Goal: Task Accomplishment & Management: Manage account settings

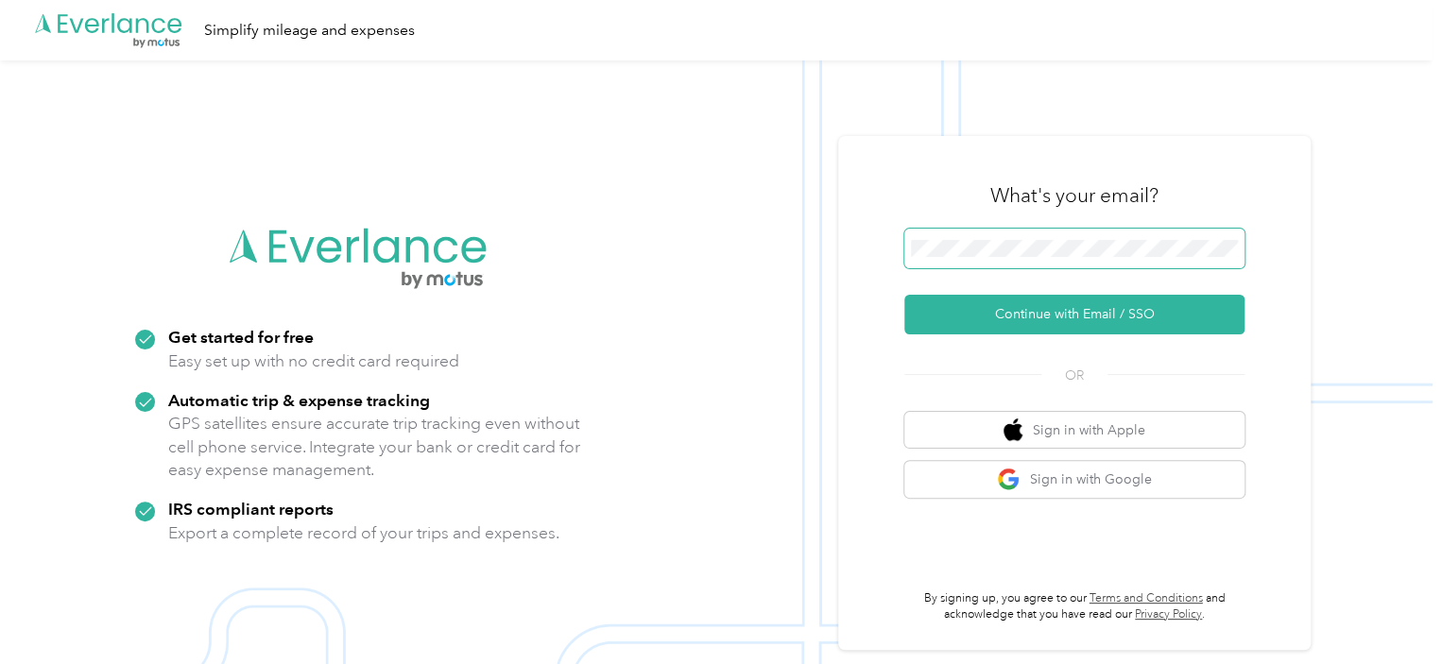
click at [1013, 237] on span at bounding box center [1074, 249] width 340 height 40
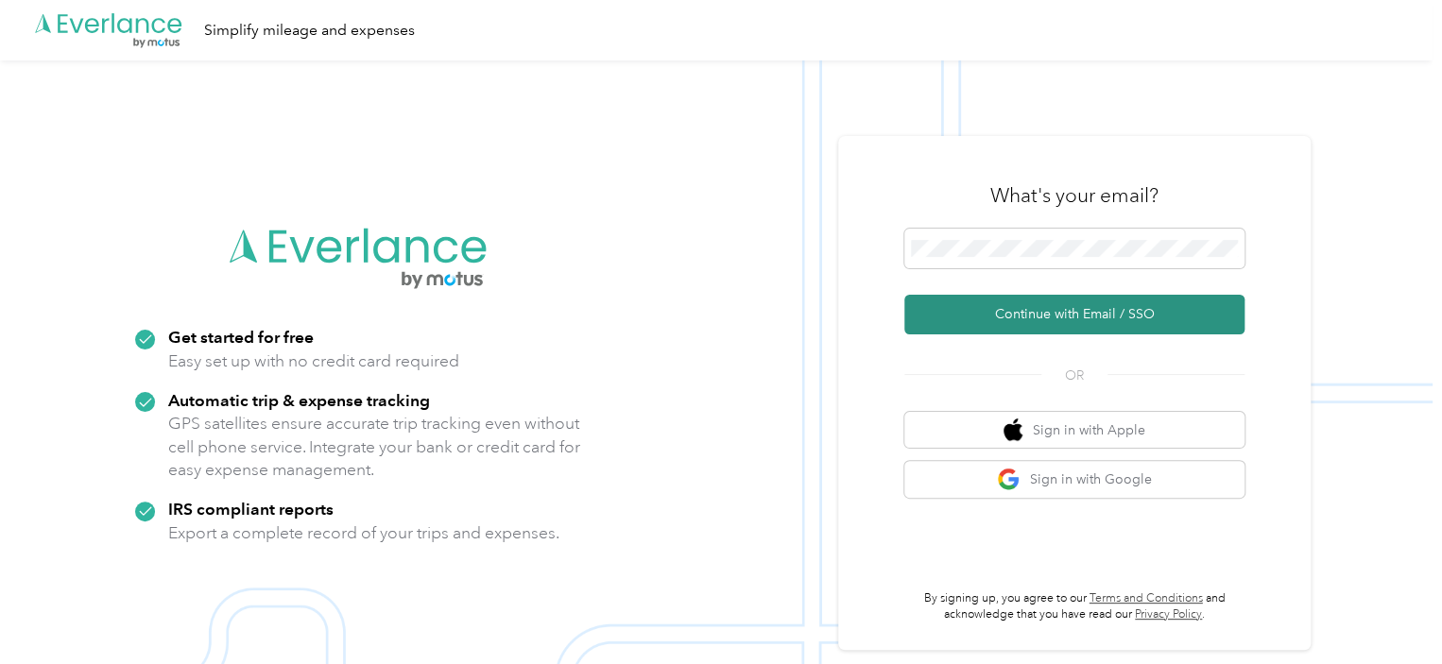
click at [1053, 308] on button "Continue with Email / SSO" at bounding box center [1074, 315] width 340 height 40
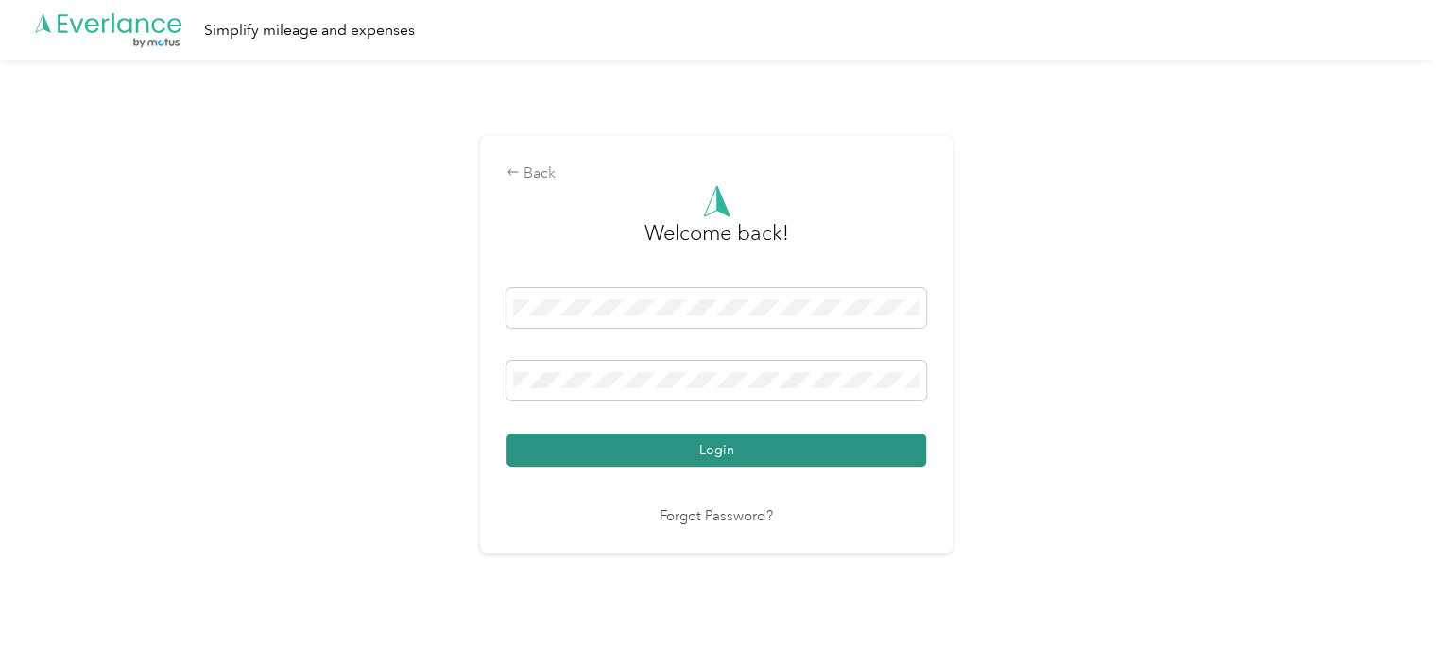
click at [678, 449] on button "Login" at bounding box center [715, 450] width 419 height 33
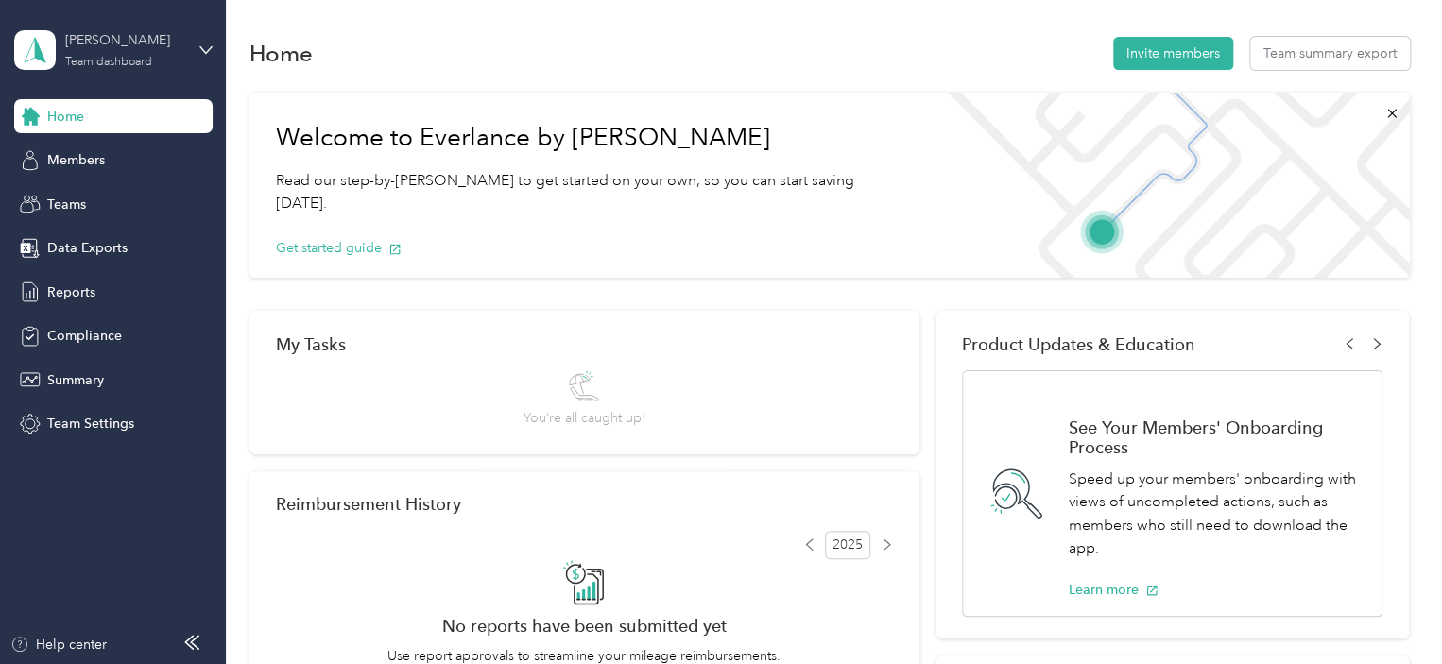
click at [139, 58] on div "Team dashboard" at bounding box center [108, 62] width 87 height 11
click at [116, 211] on div "Team dashboard Personal dashboard Log out" at bounding box center [212, 198] width 371 height 119
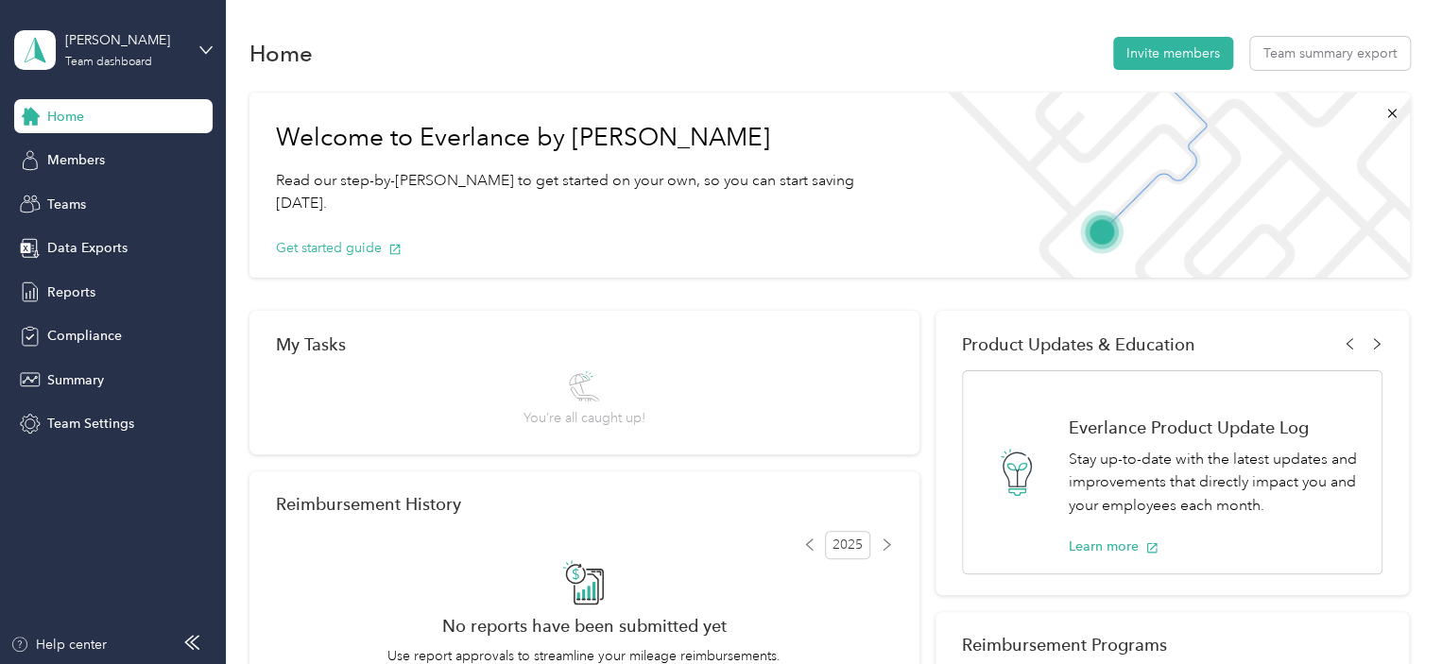
click at [192, 52] on div "[PERSON_NAME] Team dashboard" at bounding box center [113, 50] width 198 height 66
click at [142, 195] on div "Personal dashboard" at bounding box center [89, 198] width 119 height 20
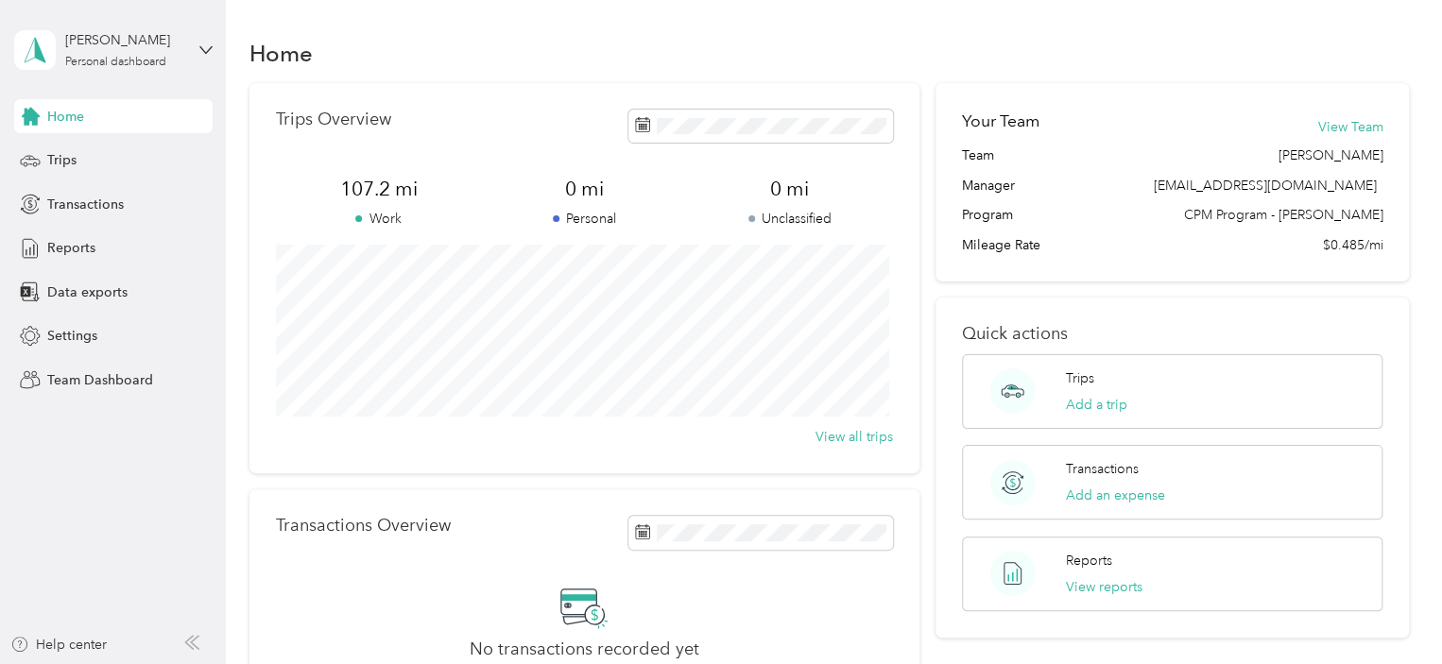
click at [98, 180] on div "Home Trips Transactions Reports Data exports Settings Team Dashboard" at bounding box center [113, 248] width 198 height 298
click at [98, 159] on div "Trips" at bounding box center [113, 161] width 198 height 34
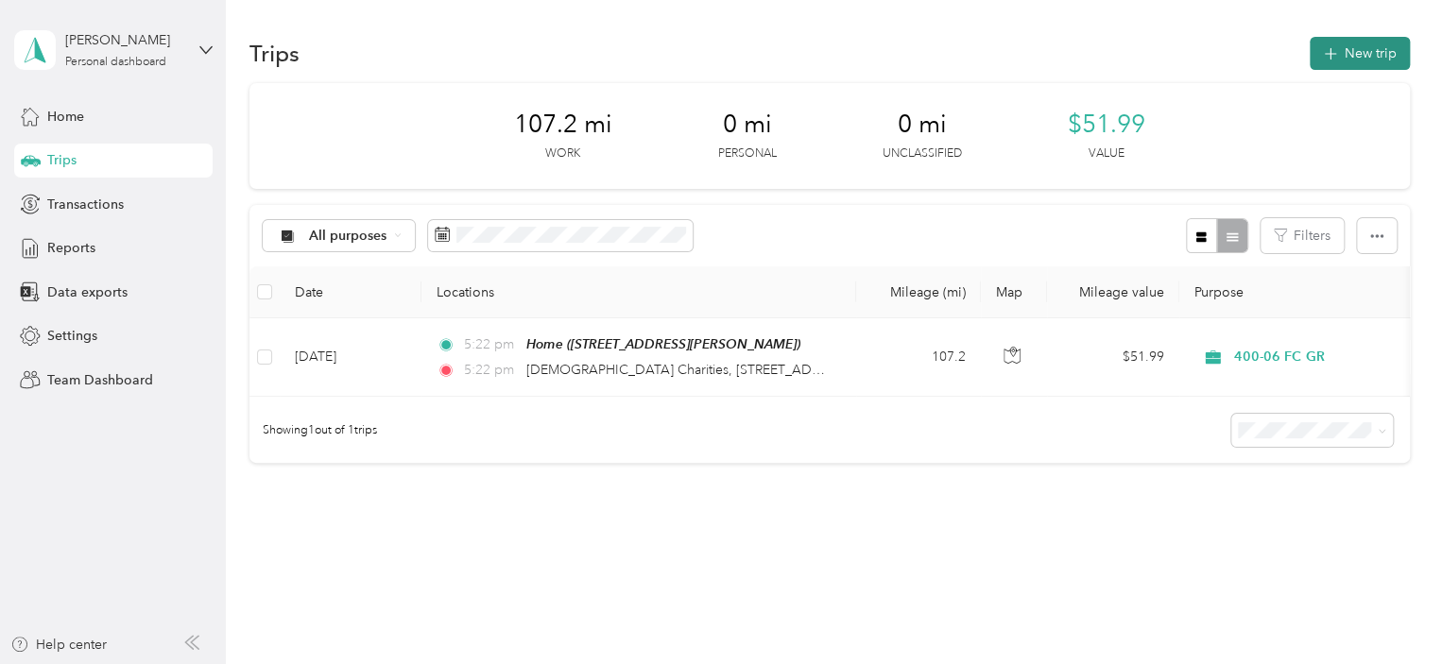
drag, startPoint x: 1352, startPoint y: 80, endPoint x: 1343, endPoint y: 49, distance: 32.6
click at [1343, 49] on button "New trip" at bounding box center [1359, 53] width 100 height 33
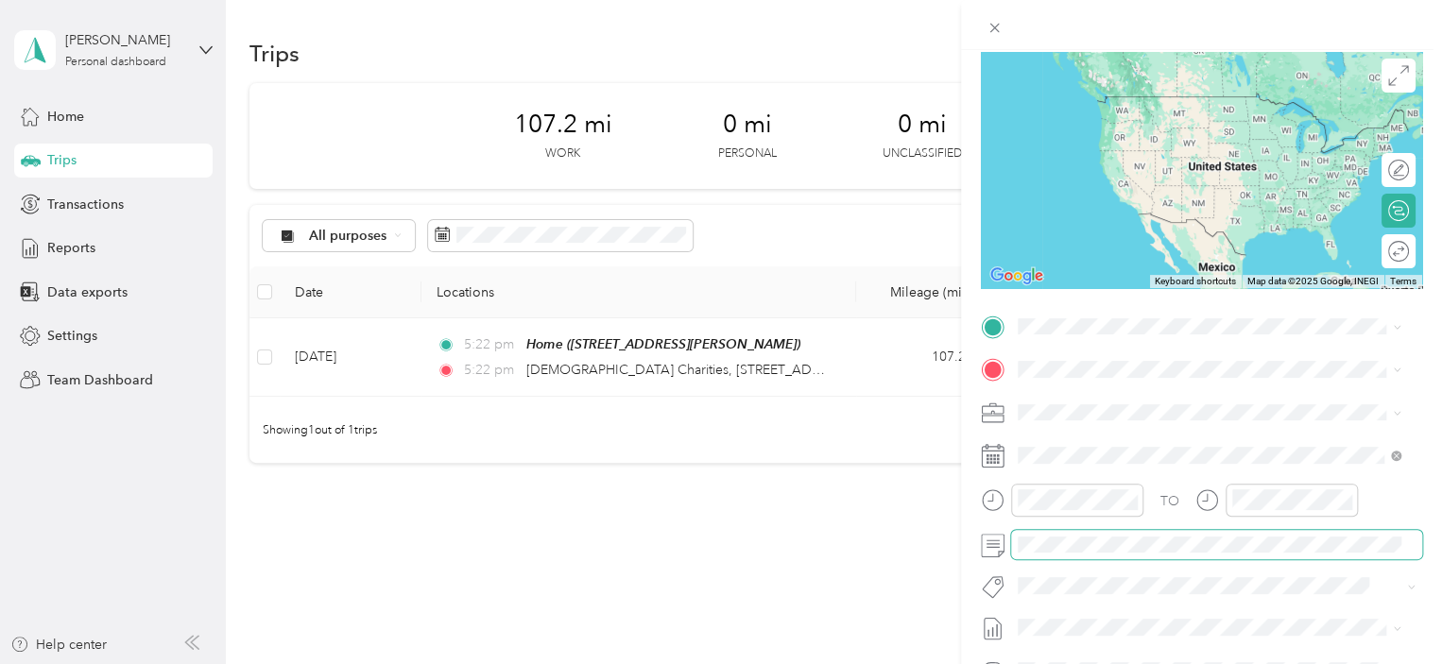
scroll to position [189, 0]
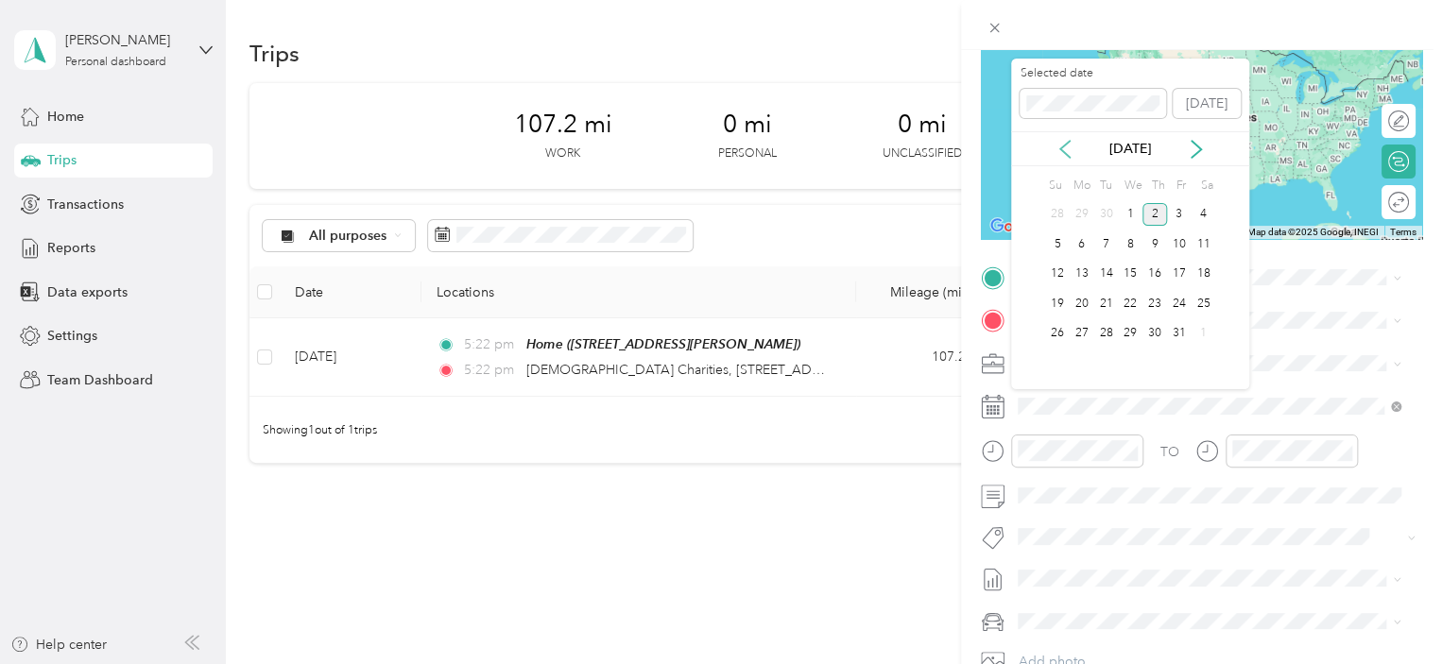
click at [1069, 150] on icon at bounding box center [1064, 149] width 19 height 19
click at [1173, 308] on div "26" at bounding box center [1179, 304] width 25 height 24
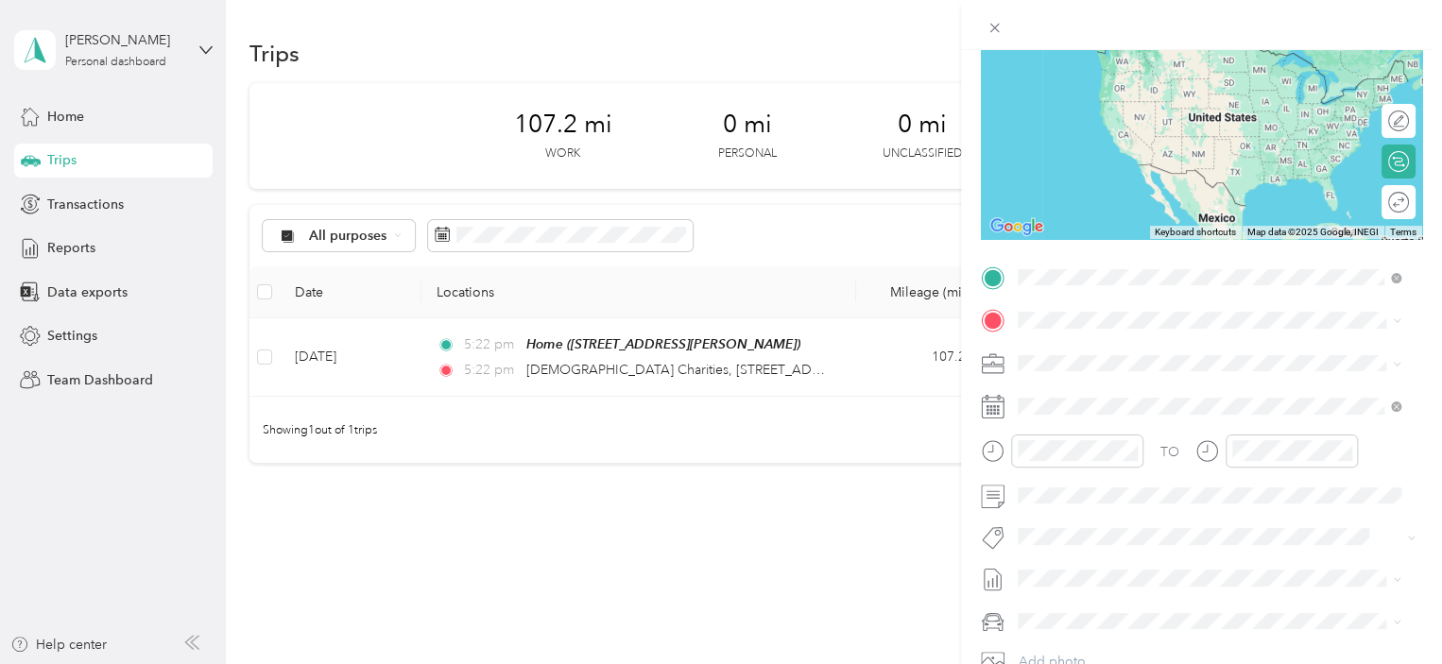
click at [1110, 382] on span "[STREET_ADDRESS][PERSON_NAME]" at bounding box center [1165, 374] width 225 height 16
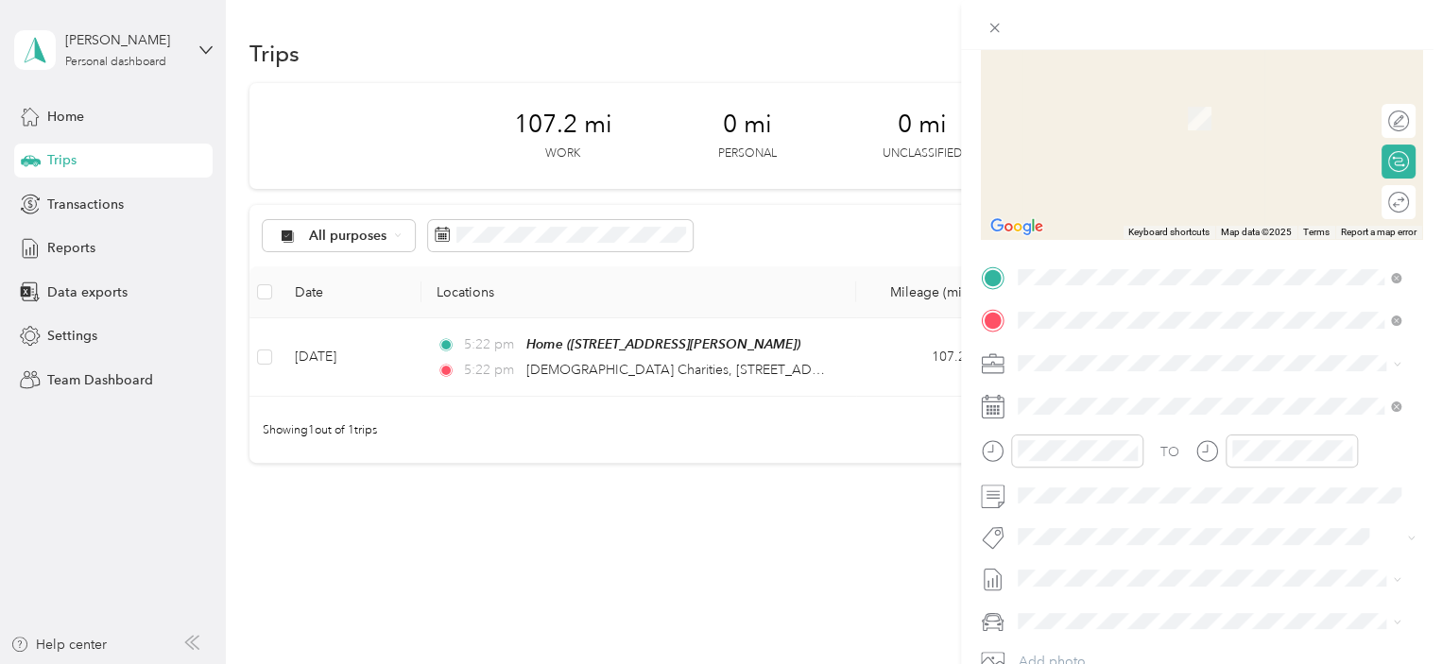
click at [1133, 393] on span "[STREET_ADDRESS][US_STATE]" at bounding box center [1147, 388] width 189 height 17
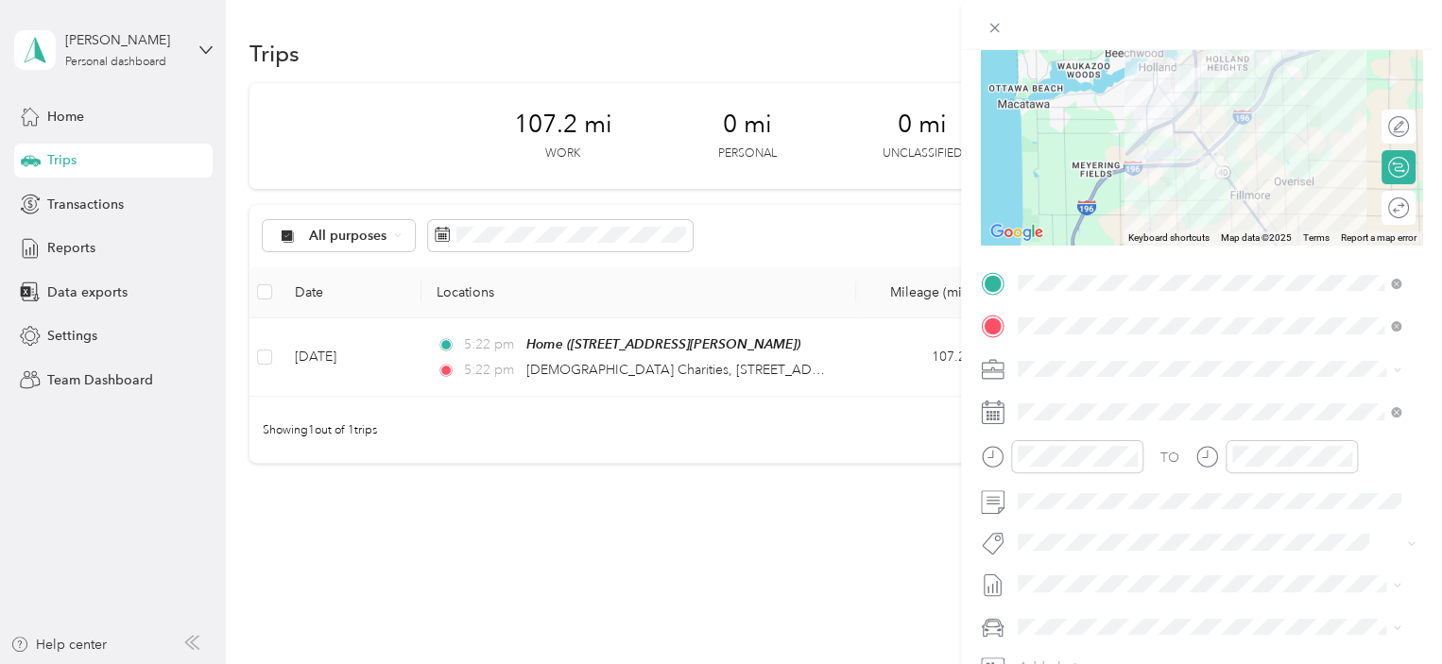
scroll to position [137, 0]
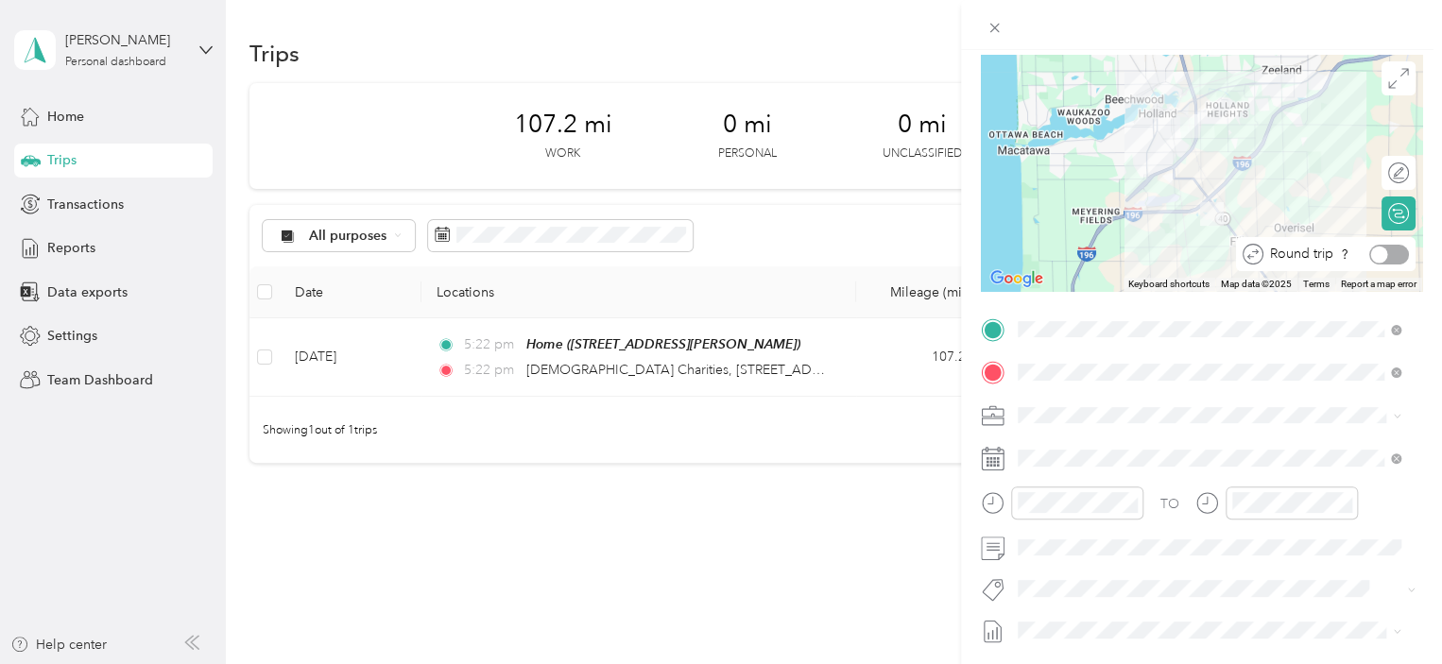
click at [1383, 252] on div at bounding box center [1389, 255] width 40 height 20
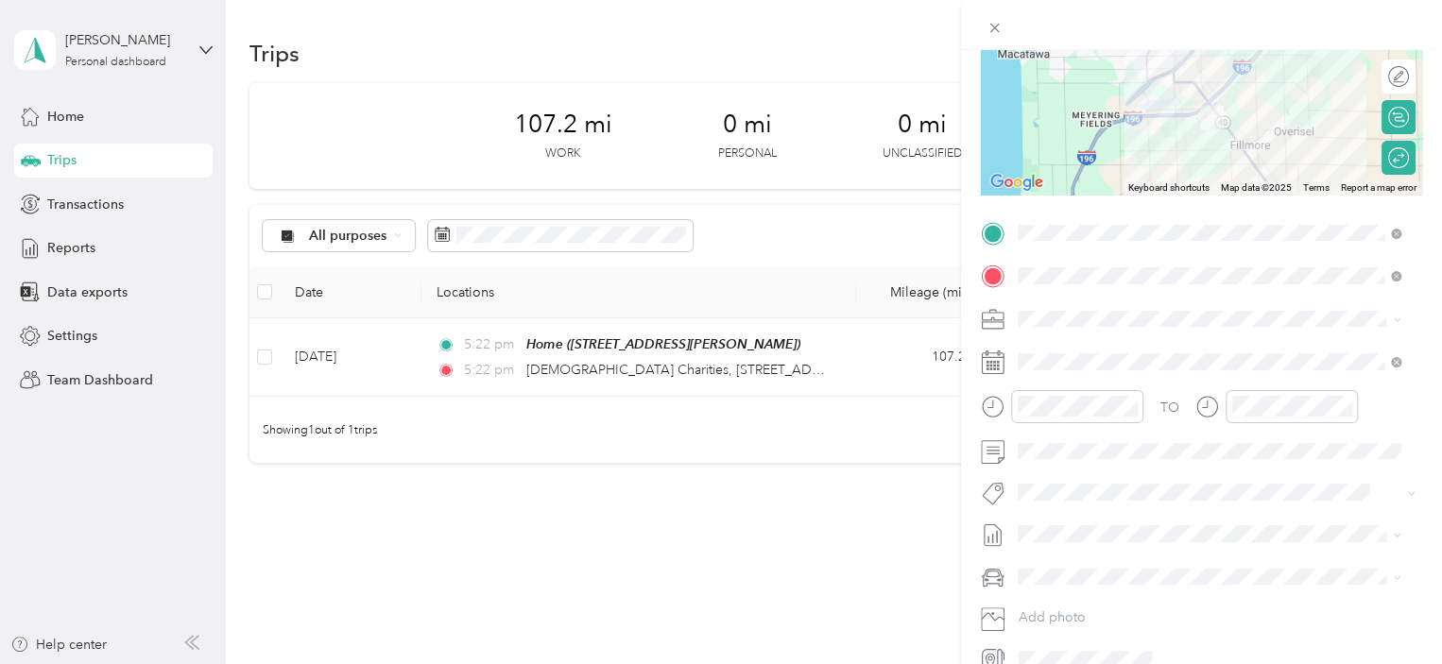
scroll to position [326, 0]
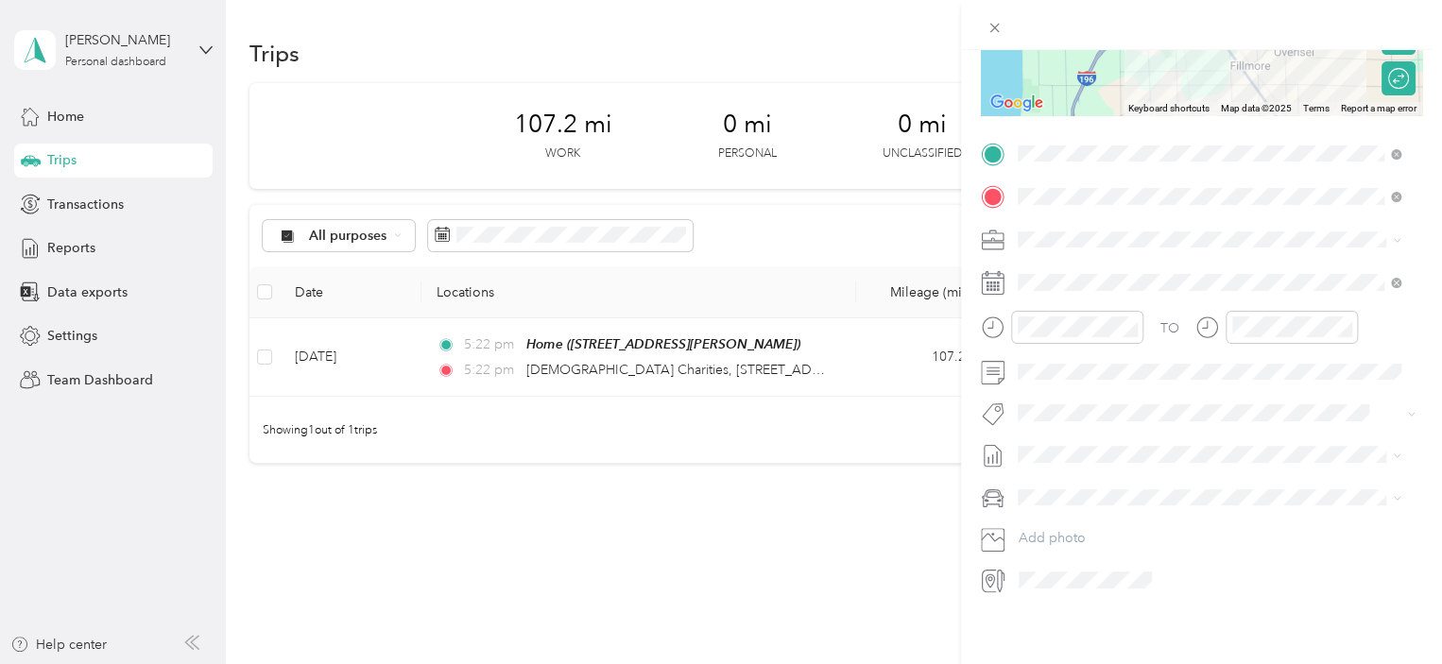
click at [1093, 295] on span "[DEMOGRAPHIC_DATA] Charities - [GEOGRAPHIC_DATA][US_STATE]" at bounding box center [1199, 302] width 350 height 36
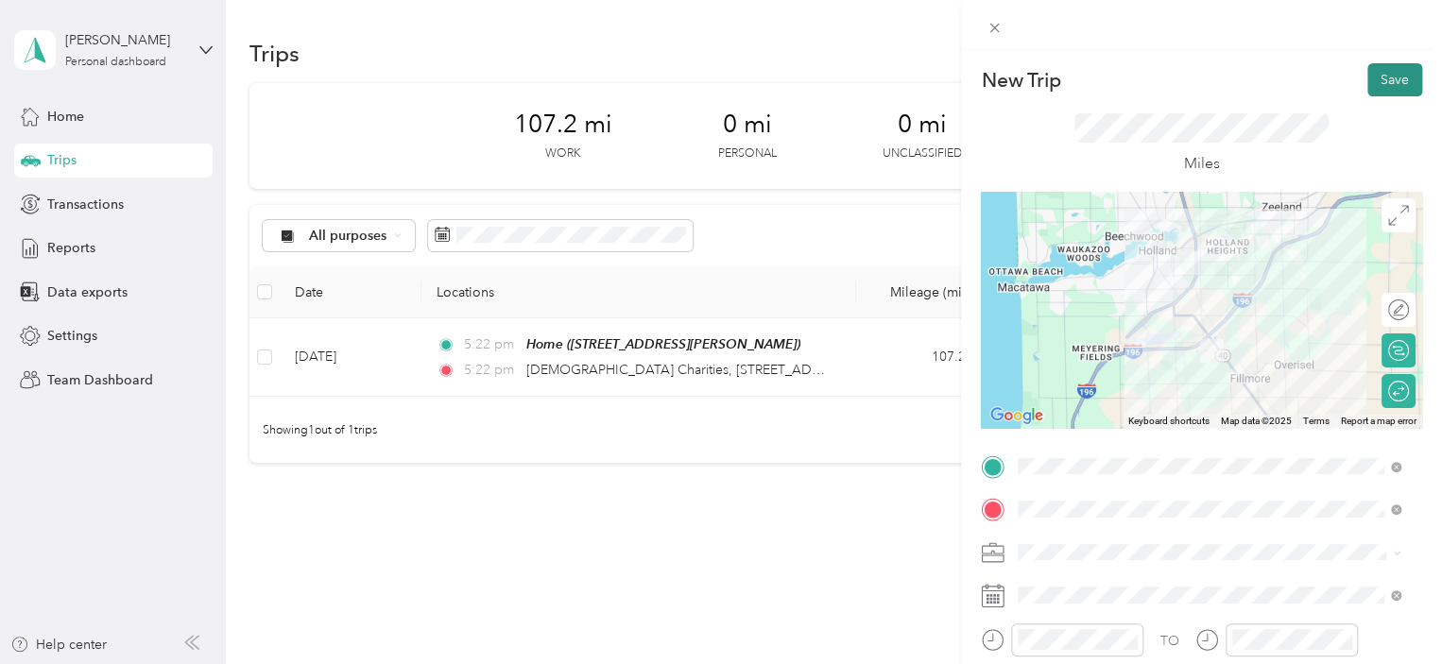
click at [1367, 75] on button "Save" at bounding box center [1394, 79] width 55 height 33
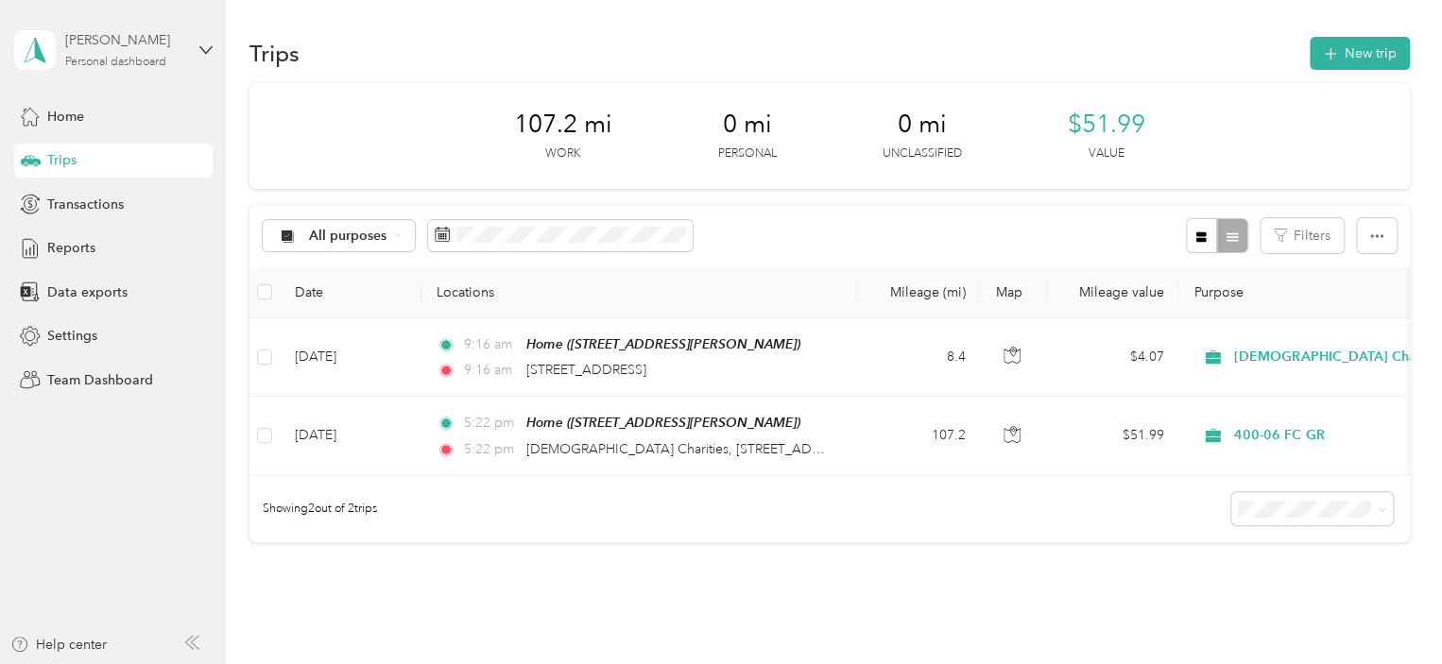
click at [149, 38] on div "[PERSON_NAME]" at bounding box center [124, 40] width 118 height 20
click at [136, 160] on div "Team dashboard" at bounding box center [212, 152] width 371 height 33
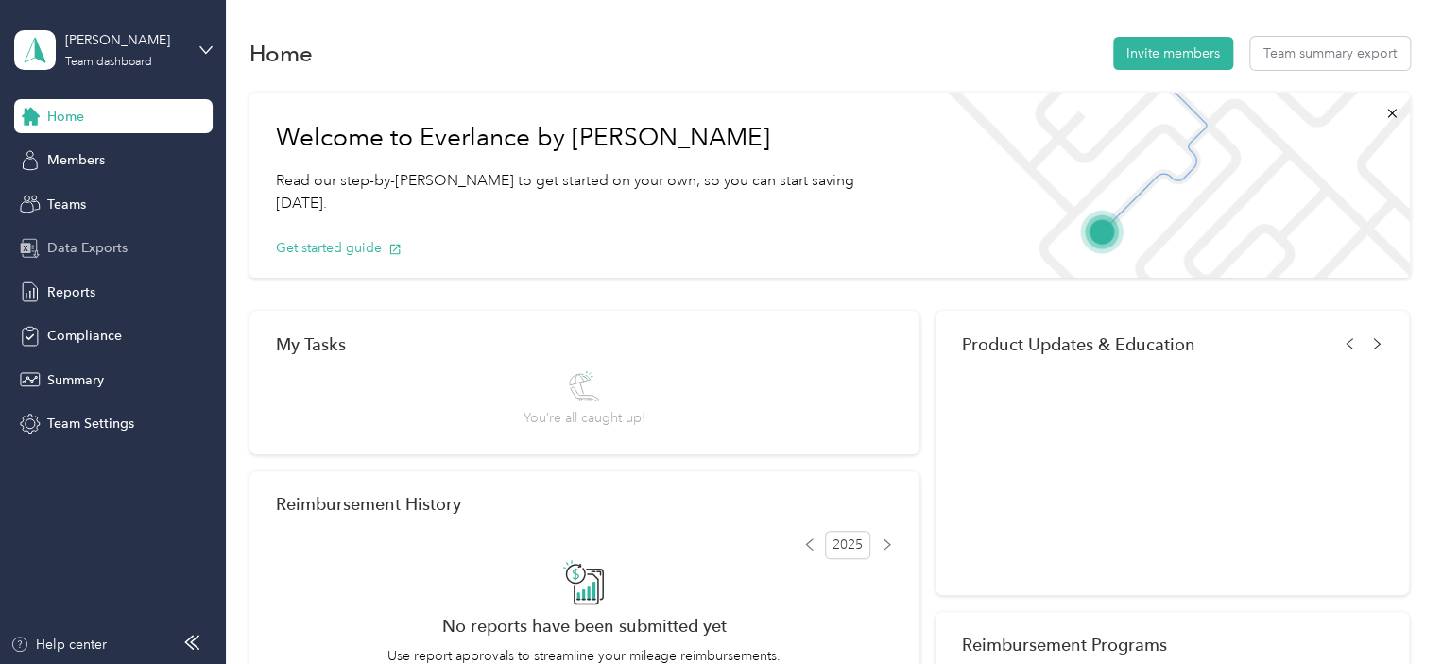
click at [86, 239] on span "Data Exports" at bounding box center [87, 248] width 80 height 20
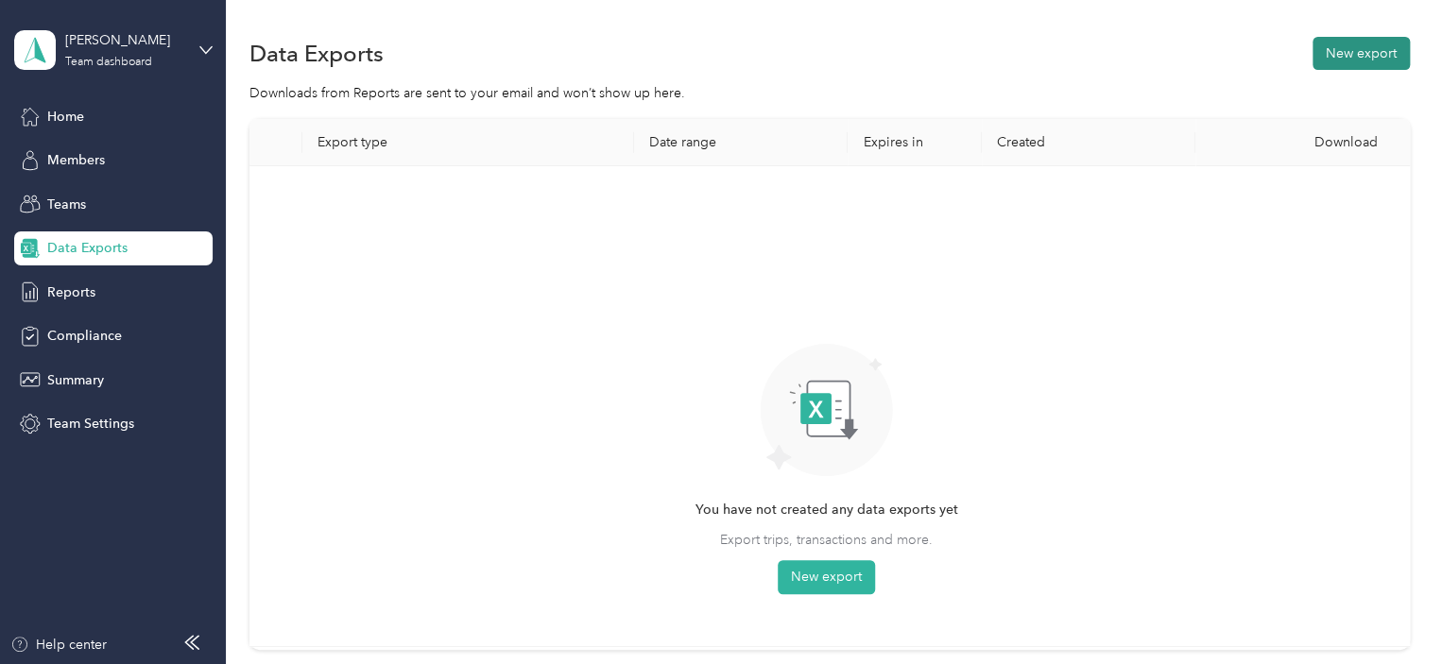
click at [1362, 56] on button "New export" at bounding box center [1360, 53] width 97 height 33
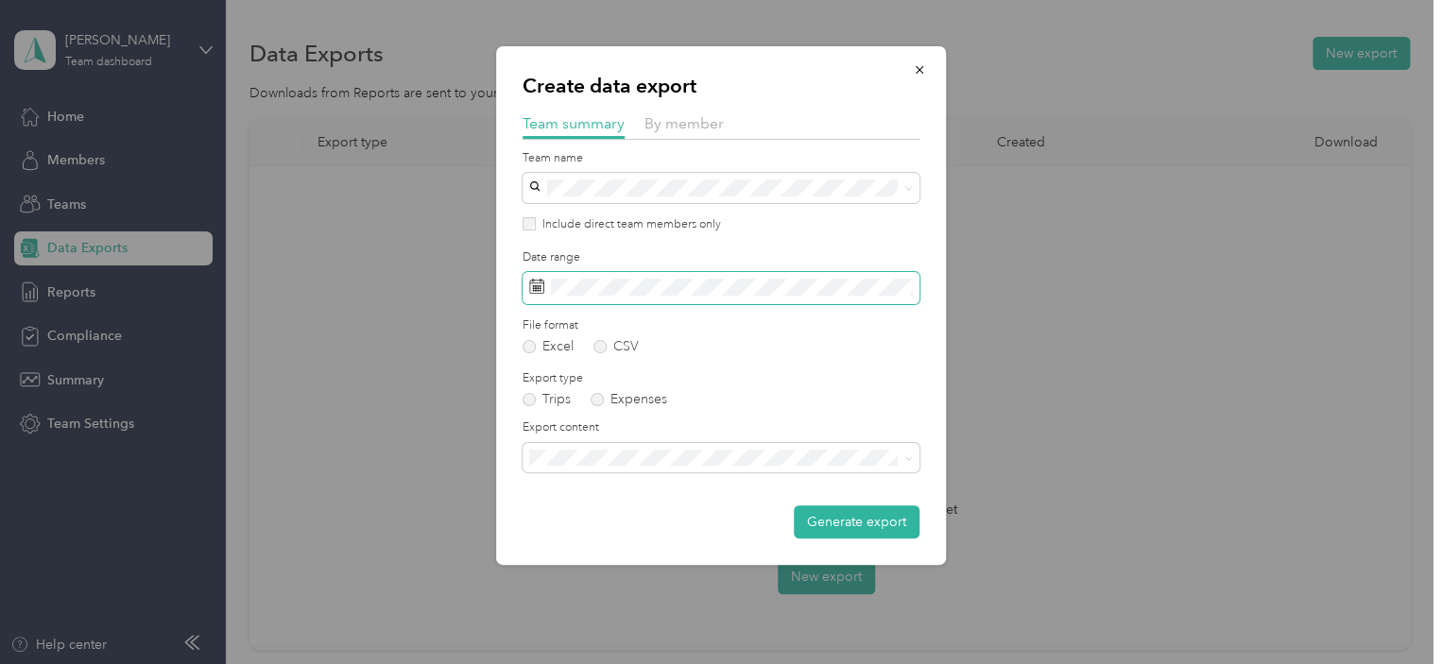
click at [611, 298] on span at bounding box center [720, 288] width 397 height 32
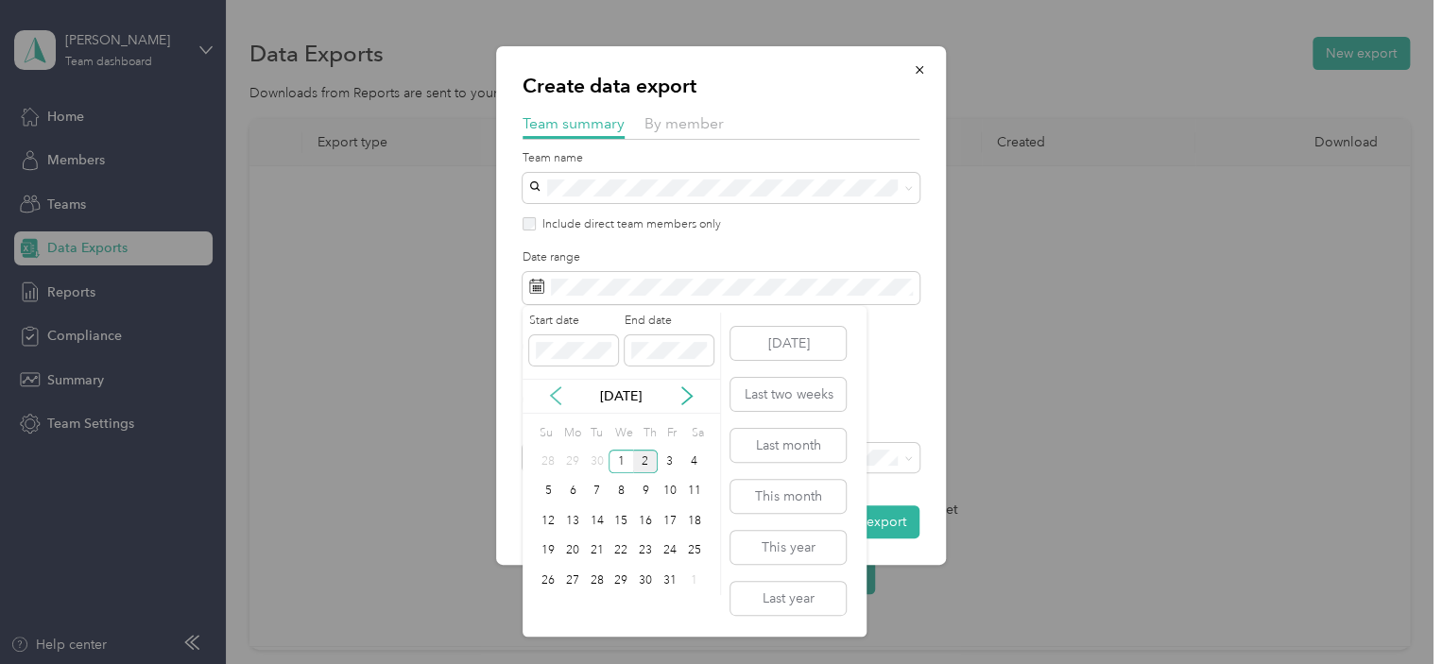
click at [559, 392] on icon at bounding box center [555, 395] width 19 height 19
click at [553, 546] on div "21" at bounding box center [548, 551] width 25 height 24
click at [591, 580] on div "30" at bounding box center [597, 581] width 25 height 24
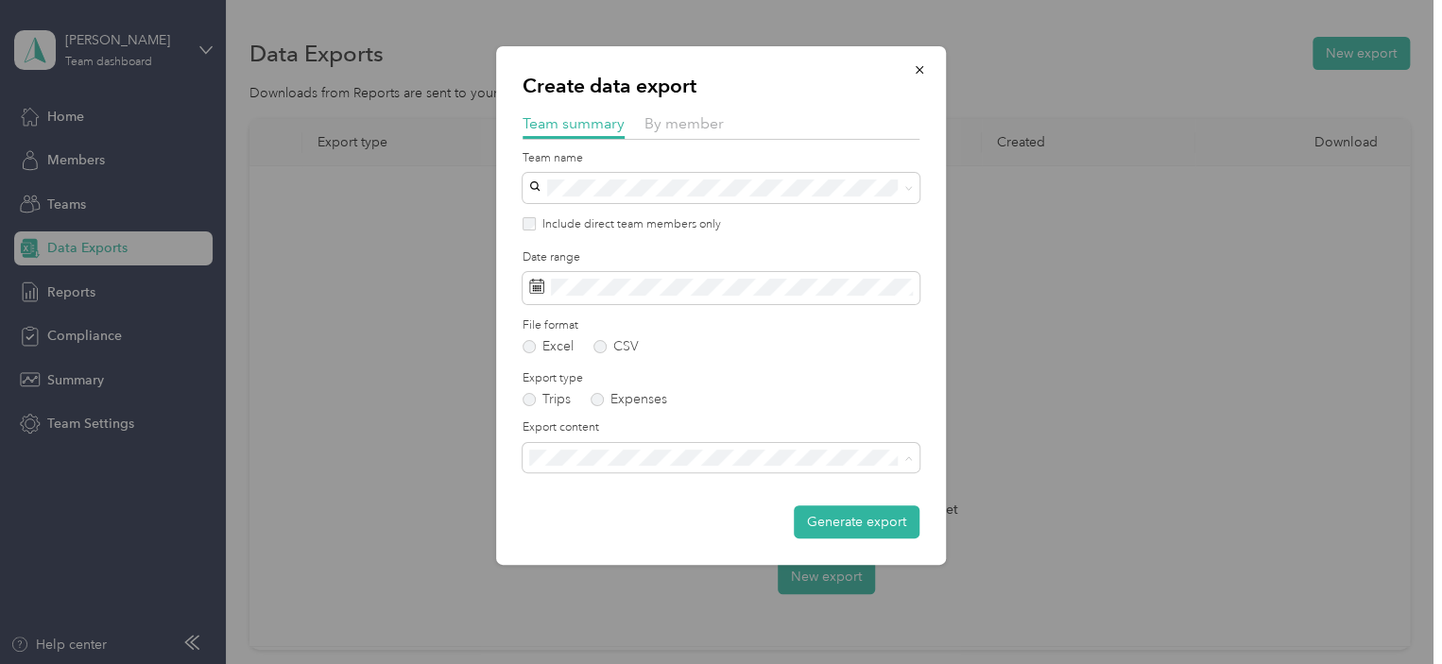
click at [669, 518] on span "Summary and full trips list" at bounding box center [611, 524] width 151 height 16
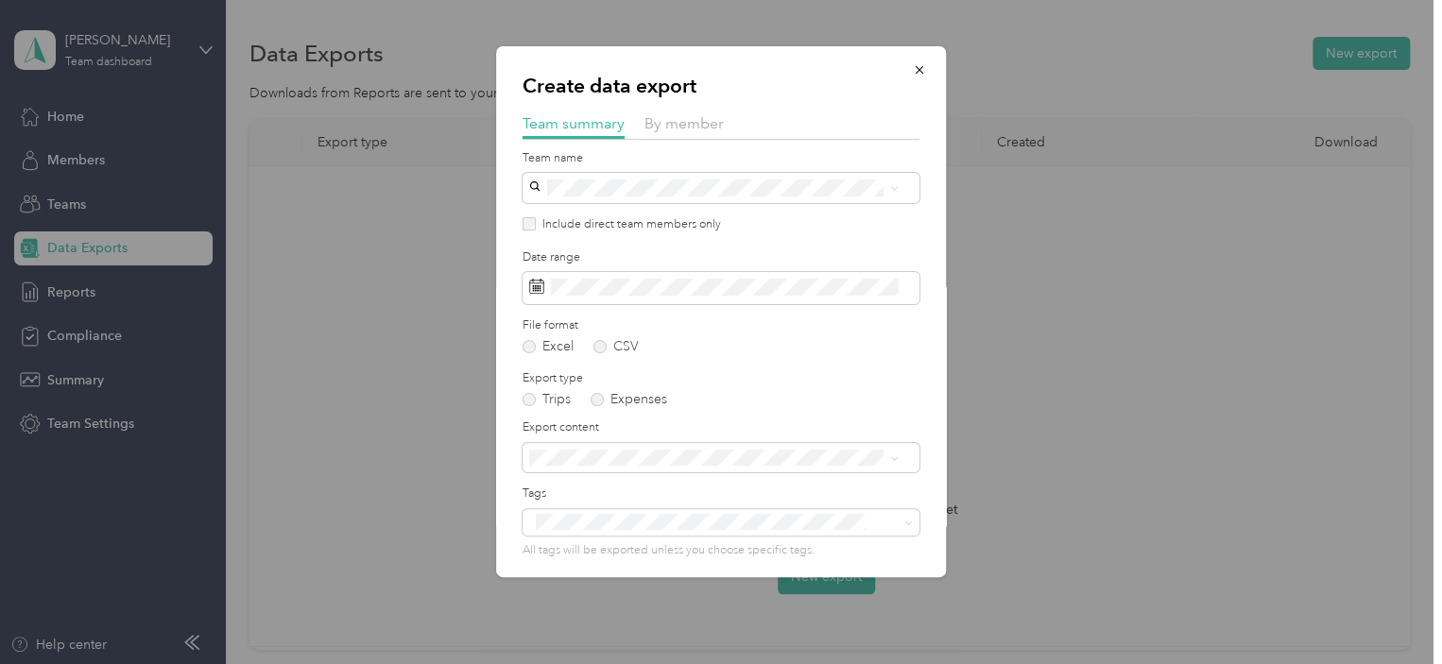
click at [657, 228] on label "Include direct team members only" at bounding box center [628, 224] width 185 height 17
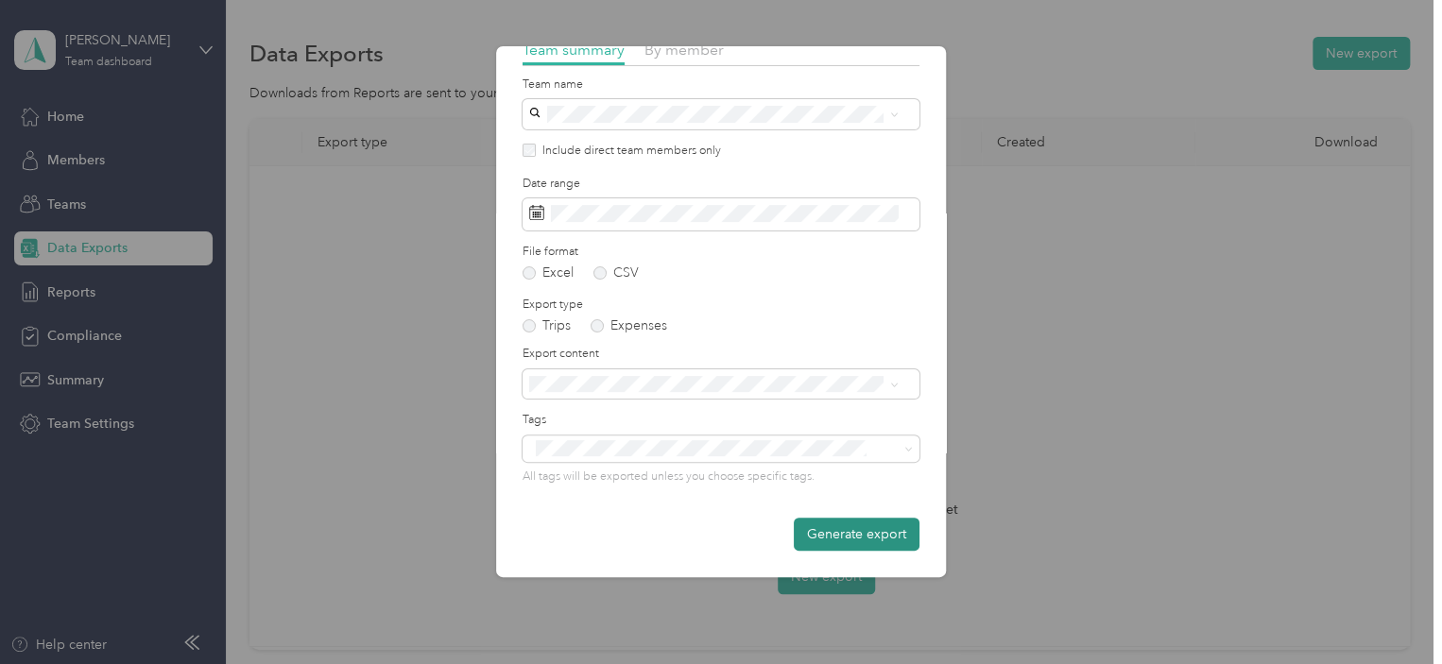
click at [836, 533] on button "Generate export" at bounding box center [857, 534] width 126 height 33
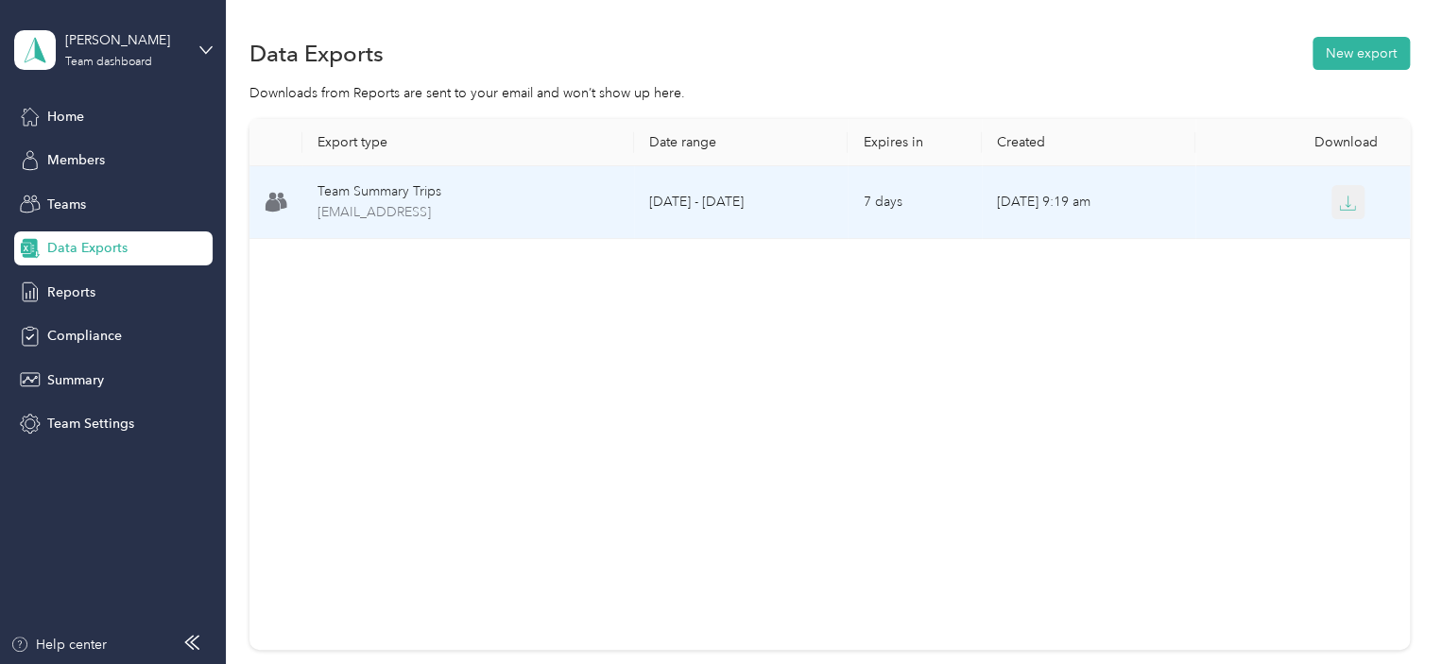
click at [1339, 207] on icon "button" at bounding box center [1347, 203] width 17 height 17
